Goal: Obtain resource: Download file/media

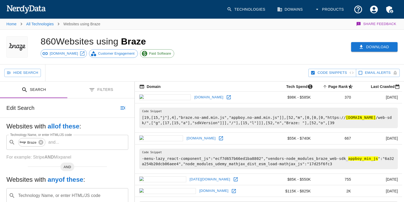
click at [382, 44] on button "Download" at bounding box center [374, 47] width 46 height 10
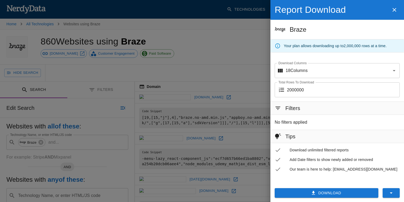
click at [336, 191] on button "Download" at bounding box center [327, 194] width 104 height 10
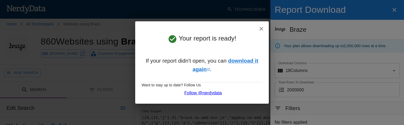
scroll to position [74, 0]
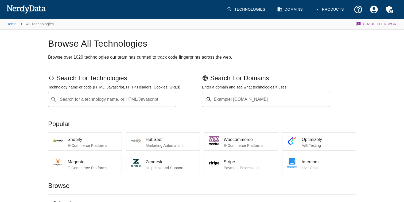
click at [331, 9] on button "Products" at bounding box center [329, 10] width 37 height 16
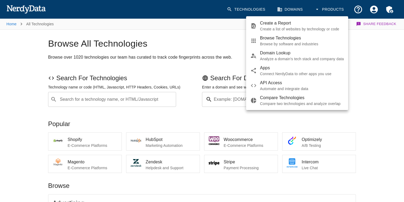
click at [318, 27] on p "Create a list of websites by technology or code" at bounding box center [302, 28] width 84 height 5
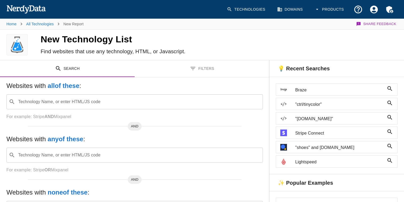
click at [140, 98] on input "Technology Name, or enter HTML/JS code" at bounding box center [138, 102] width 243 height 10
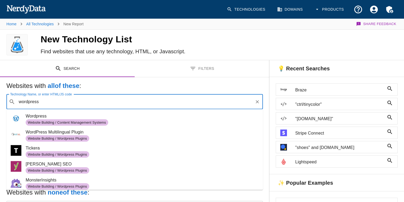
click at [101, 117] on span "Wordpress" at bounding box center [142, 116] width 233 height 6
type input "wordpress"
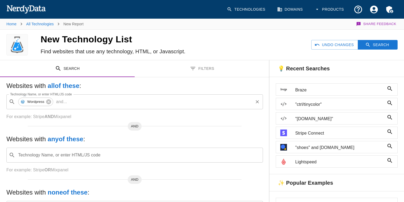
click at [109, 104] on input "Technology Name, or enter HTML/JS code" at bounding box center [160, 102] width 183 height 10
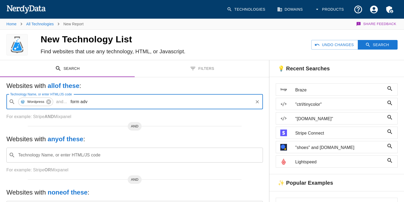
type input "form adv"
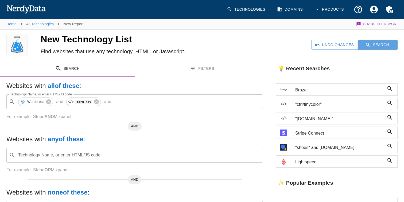
click at [374, 43] on button "Search" at bounding box center [378, 45] width 40 height 10
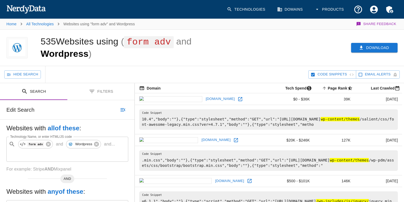
click at [375, 50] on button "Download" at bounding box center [374, 48] width 46 height 10
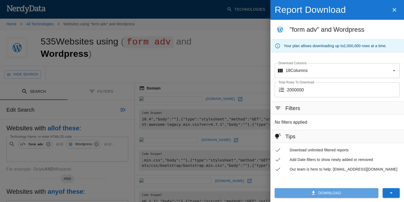
click at [324, 190] on button "Download" at bounding box center [327, 194] width 104 height 10
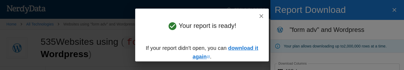
scroll to position [129, 0]
